Goal: Task Accomplishment & Management: Manage account settings

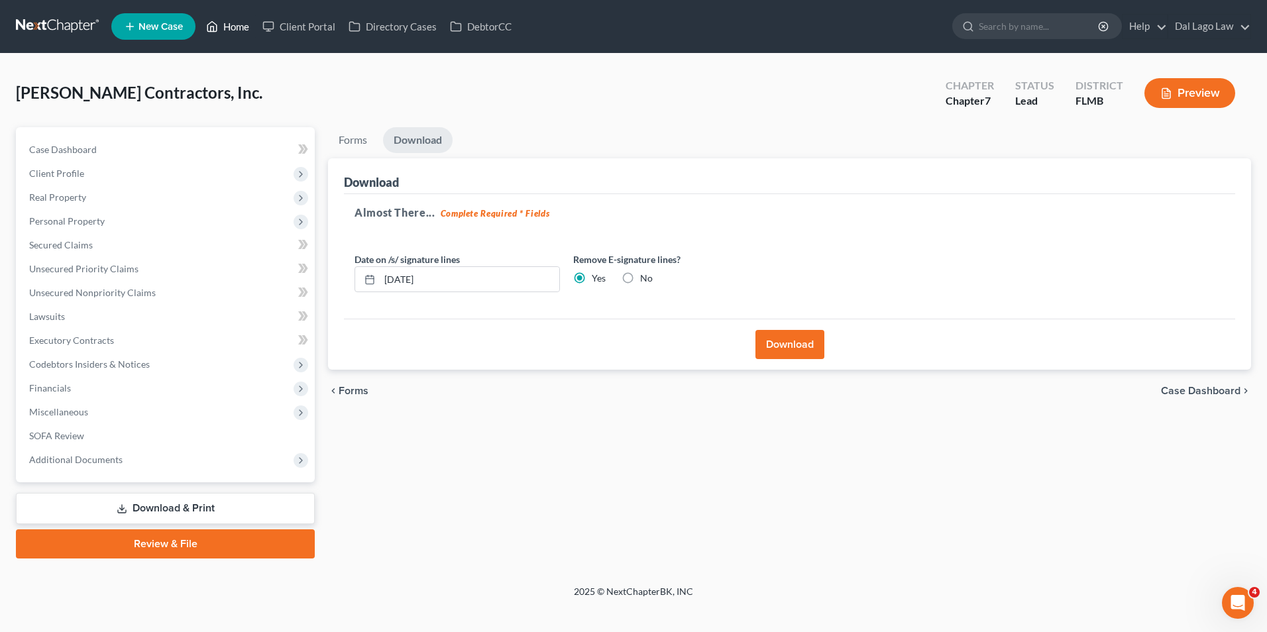
click at [242, 21] on link "Home" at bounding box center [227, 27] width 56 height 24
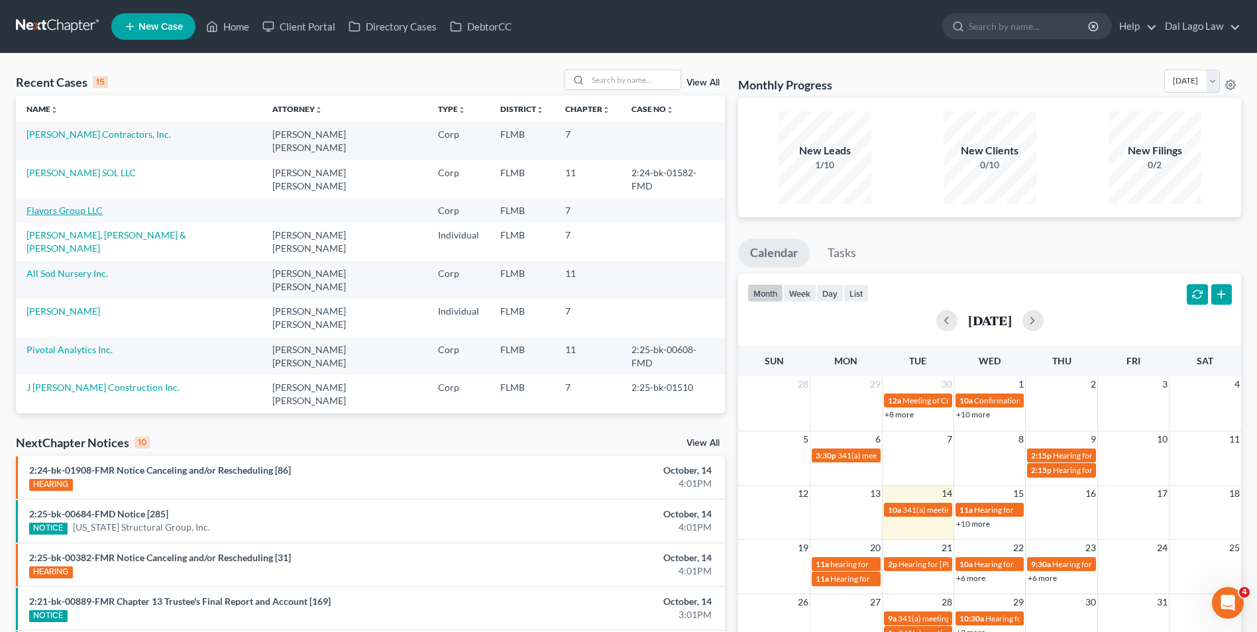
click at [68, 205] on link "Flavors Group LLC" at bounding box center [65, 210] width 76 height 11
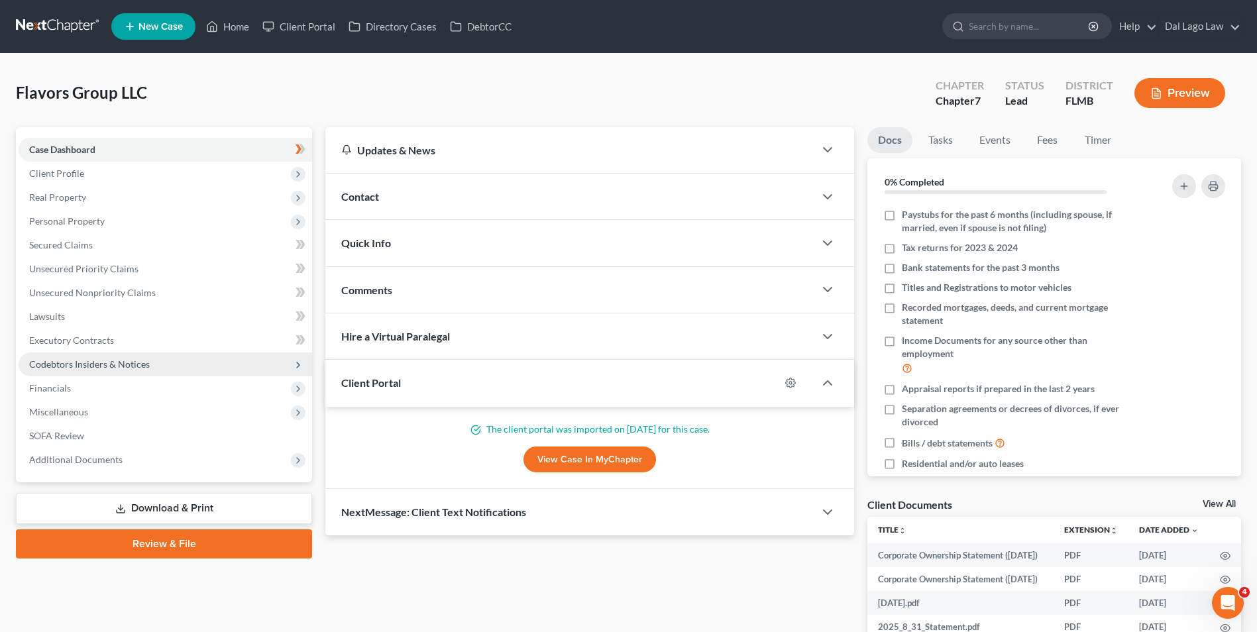
click at [70, 365] on span "Codebtors Insiders & Notices" at bounding box center [89, 364] width 121 height 11
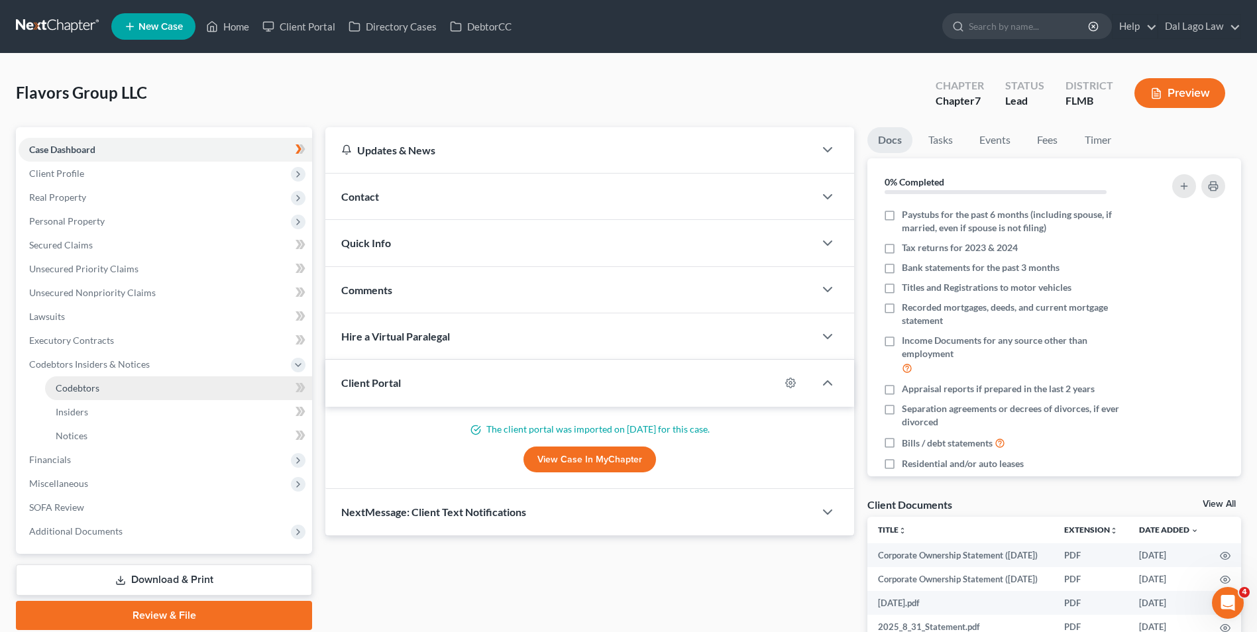
click at [99, 393] on link "Codebtors" at bounding box center [178, 388] width 267 height 24
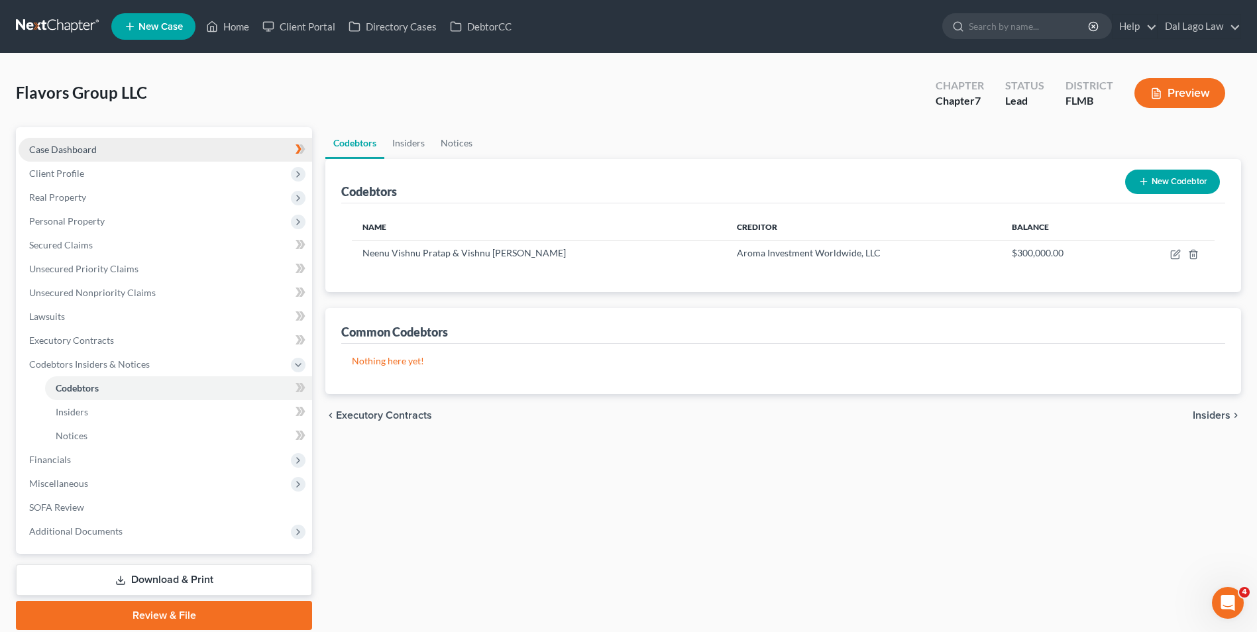
click at [68, 150] on span "Case Dashboard" at bounding box center [63, 149] width 68 height 11
